Goal: Task Accomplishment & Management: Manage account settings

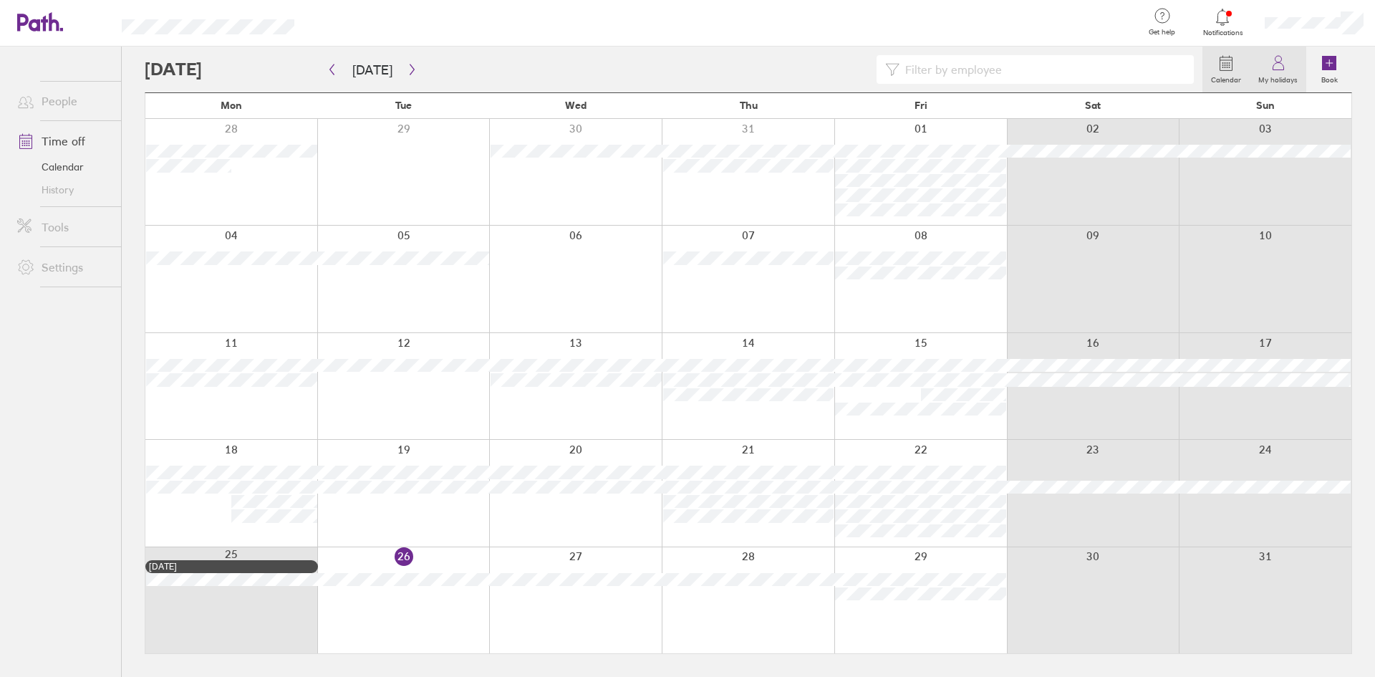
click at [1279, 52] on link "My holidays" at bounding box center [1277, 70] width 57 height 46
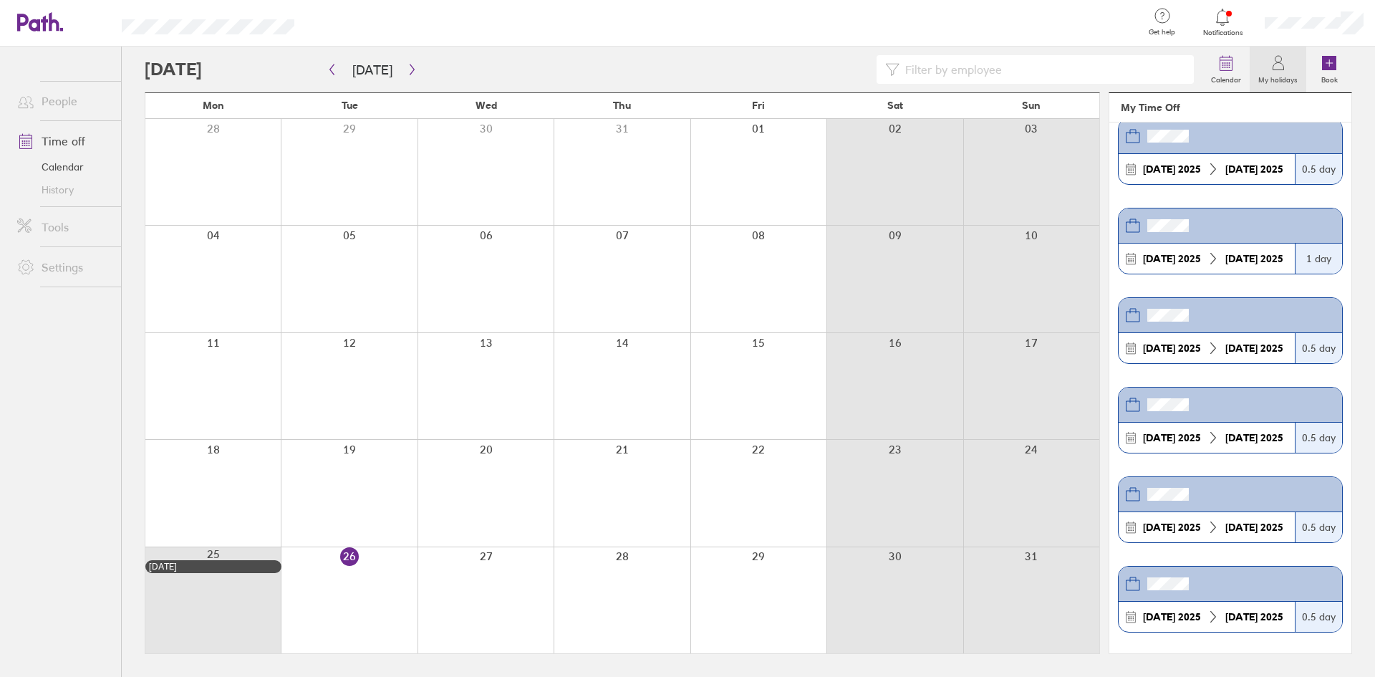
scroll to position [119, 0]
click at [1363, 25] on div at bounding box center [1314, 23] width 122 height 46
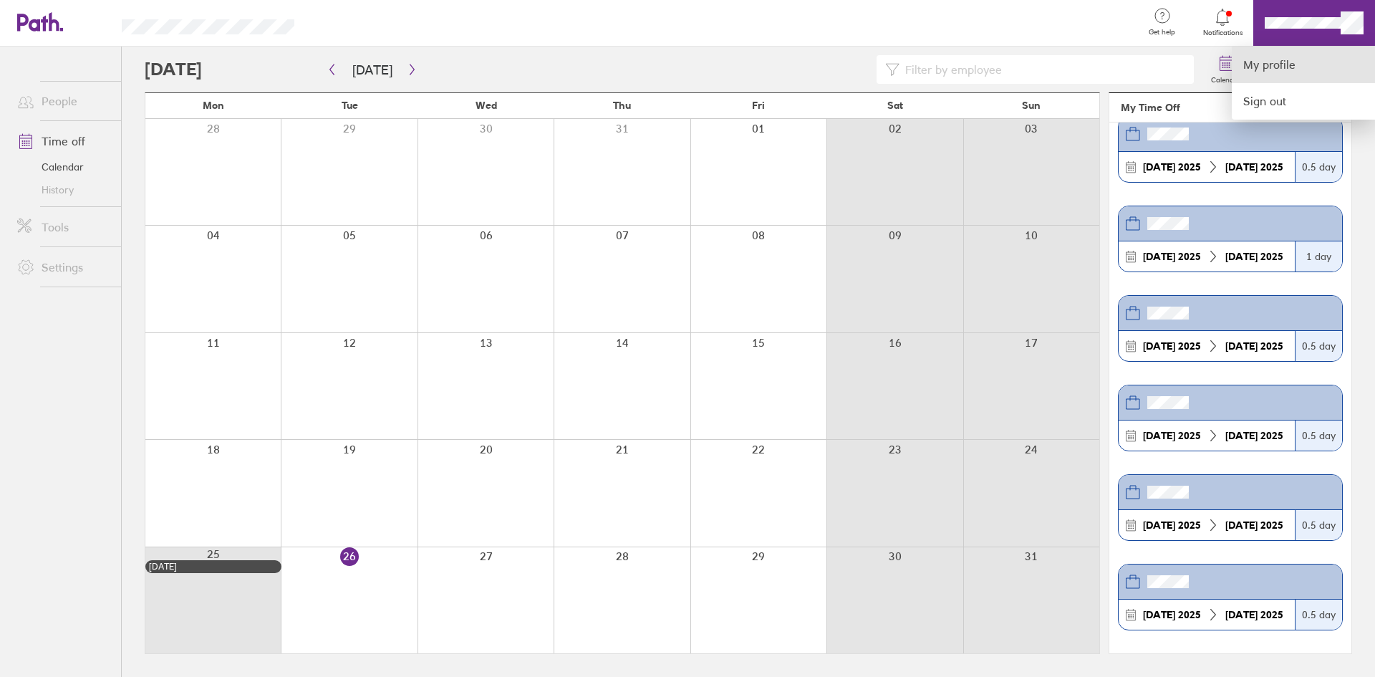
click at [1297, 56] on link "My profile" at bounding box center [1303, 65] width 143 height 37
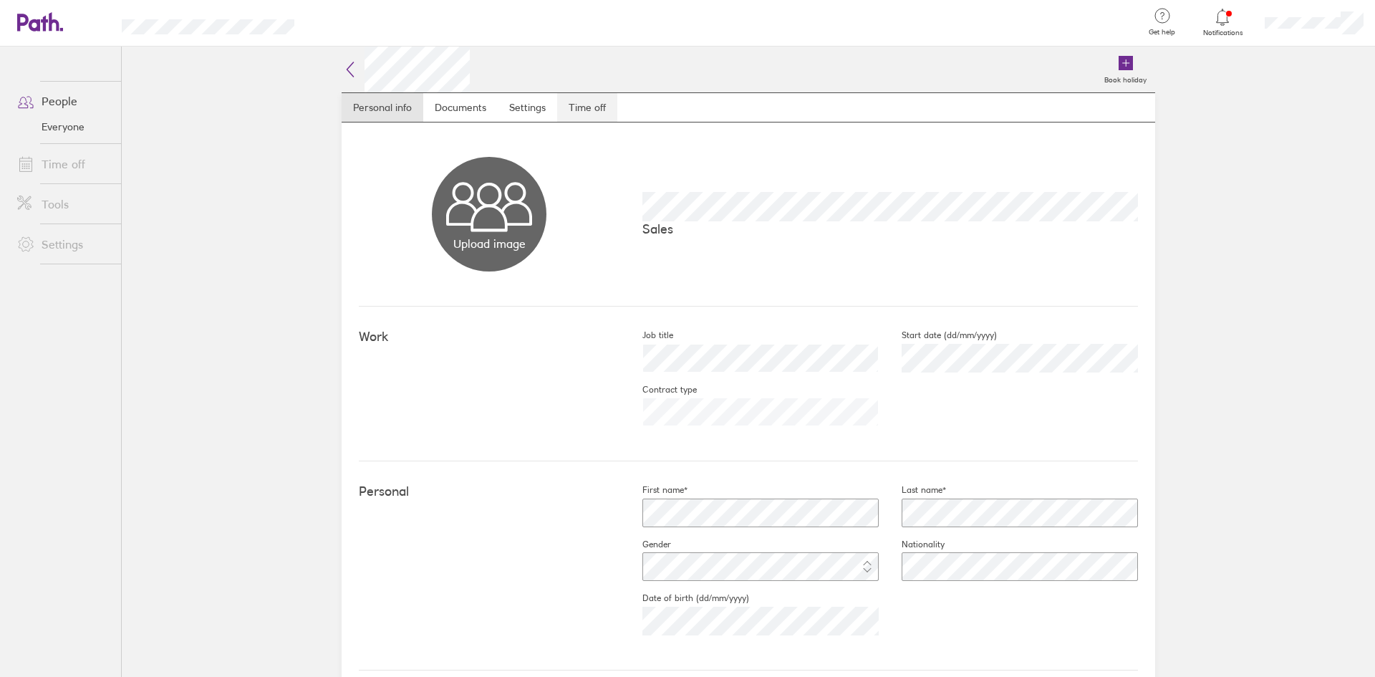
click at [601, 100] on link "Time off" at bounding box center [587, 107] width 60 height 29
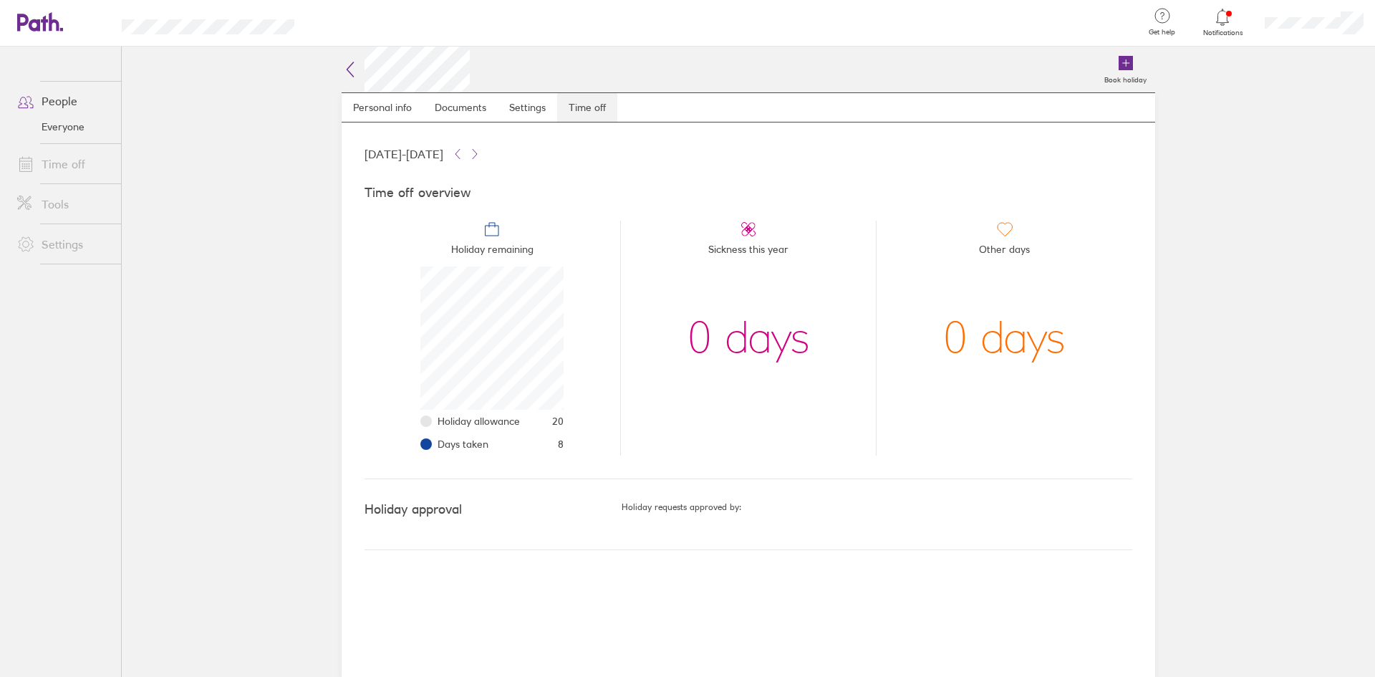
scroll to position [143, 143]
click at [345, 65] on icon at bounding box center [350, 69] width 17 height 17
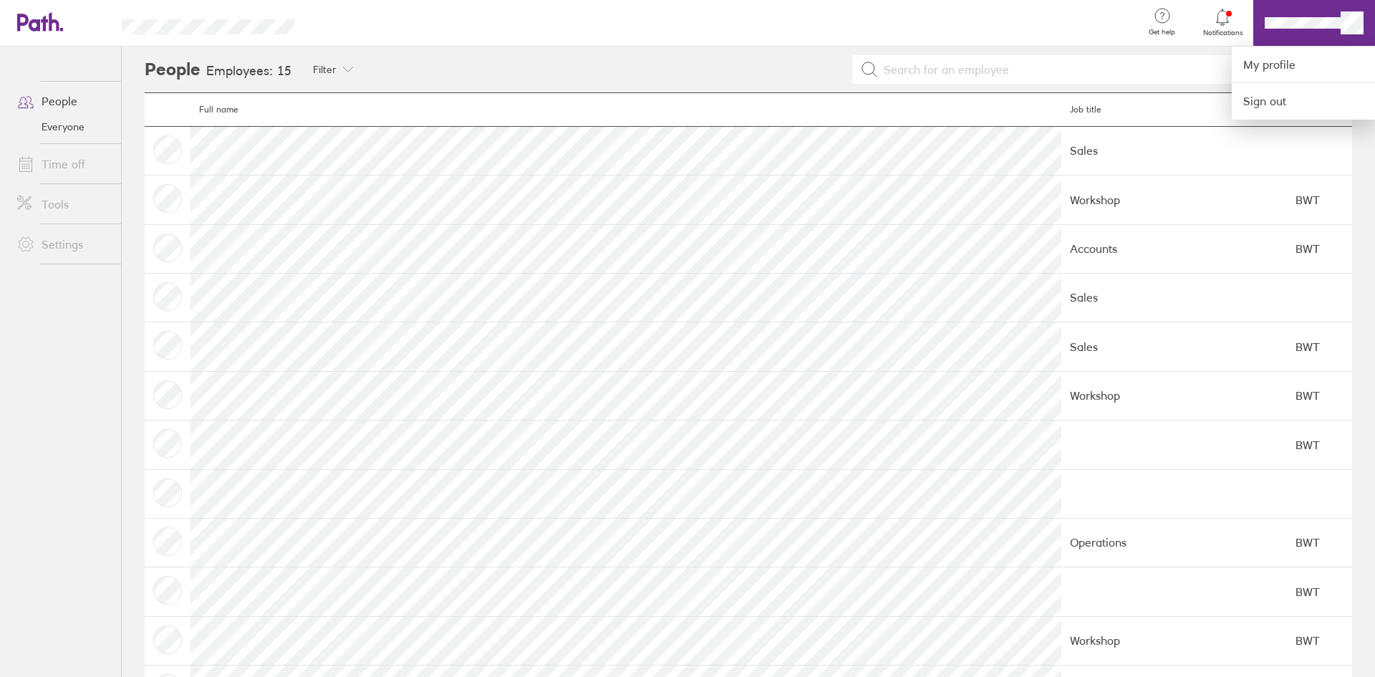
click at [69, 101] on div at bounding box center [687, 338] width 1375 height 677
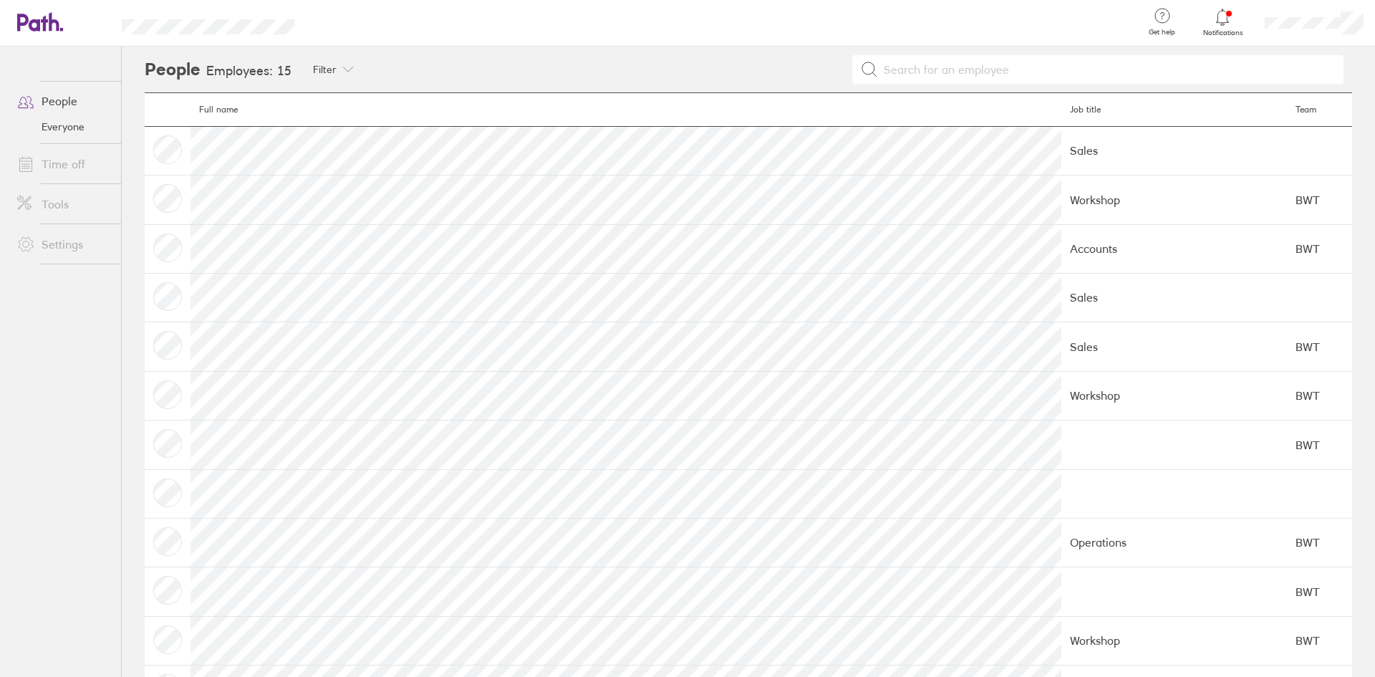
click at [33, 102] on icon at bounding box center [25, 100] width 17 height 17
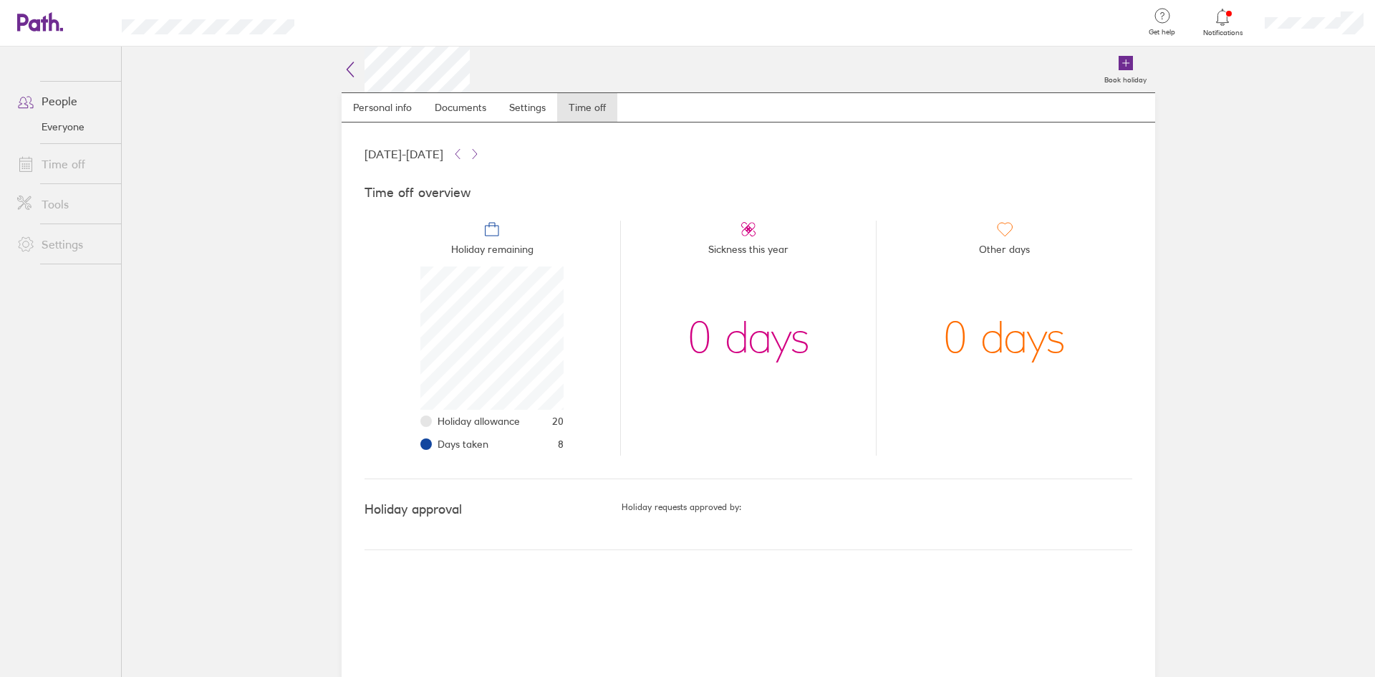
scroll to position [143, 143]
